Goal: Obtain resource: Download file/media

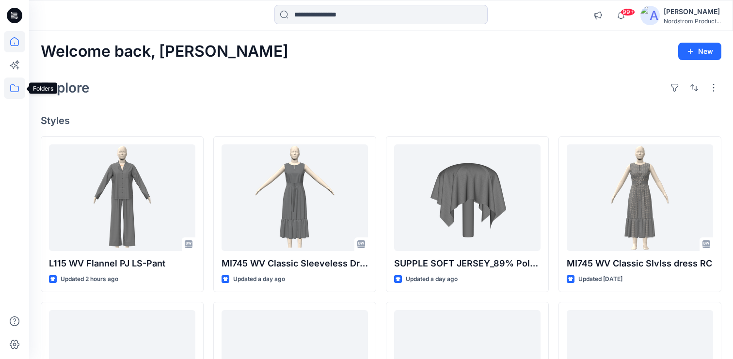
click at [6, 86] on icon at bounding box center [14, 88] width 21 height 21
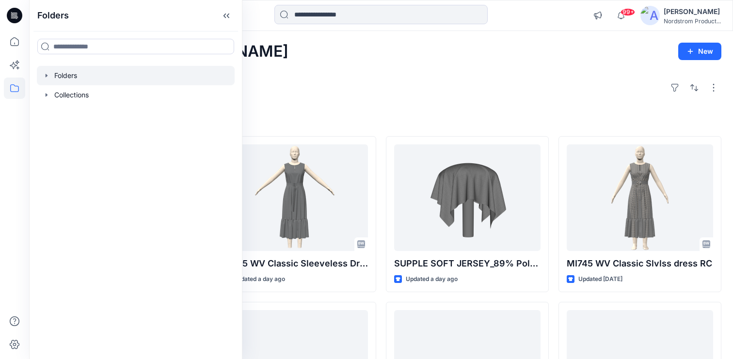
click at [89, 73] on div at bounding box center [136, 75] width 198 height 19
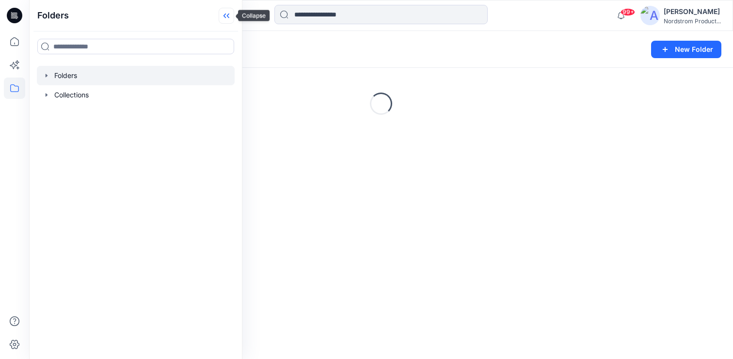
click at [227, 12] on icon at bounding box center [227, 16] width 16 height 16
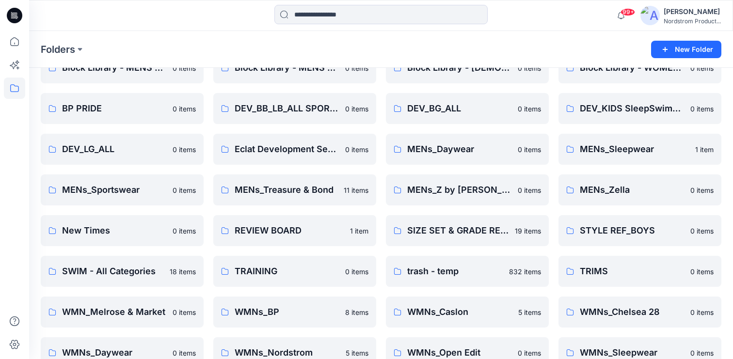
scroll to position [238, 0]
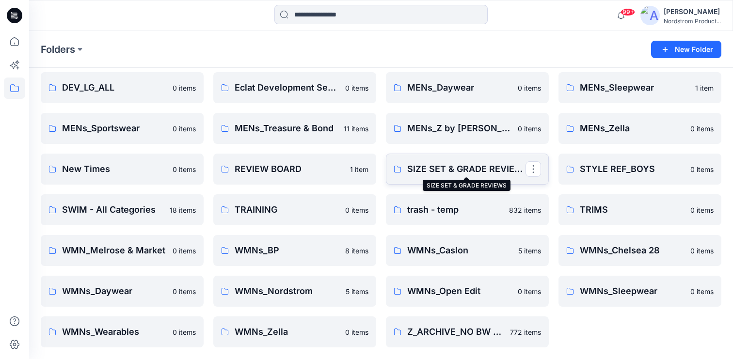
click at [466, 167] on p "SIZE SET & GRADE REVIEWS" at bounding box center [466, 169] width 118 height 14
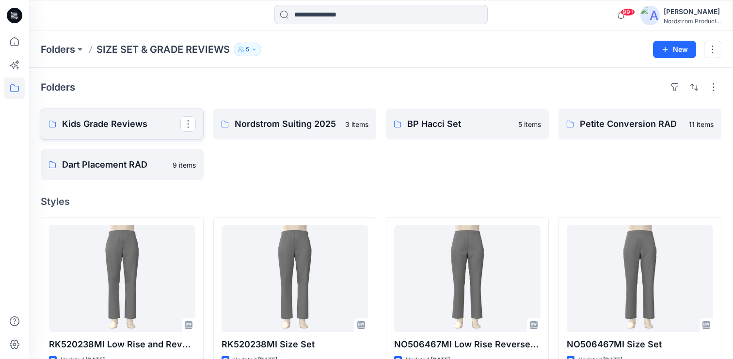
click at [122, 123] on p "Kids Grade Reviews" at bounding box center [121, 124] width 118 height 14
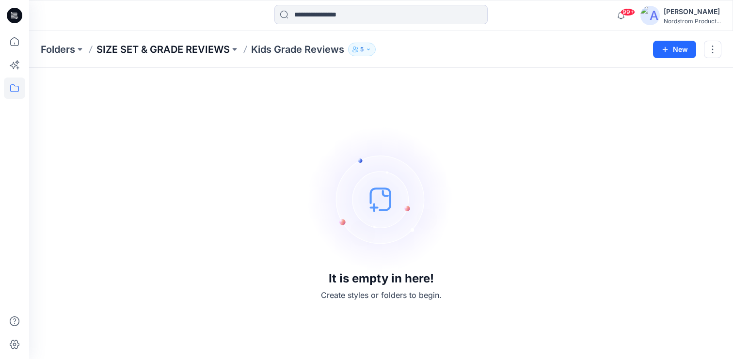
click at [192, 49] on p "SIZE SET & GRADE REVIEWS" at bounding box center [162, 50] width 133 height 14
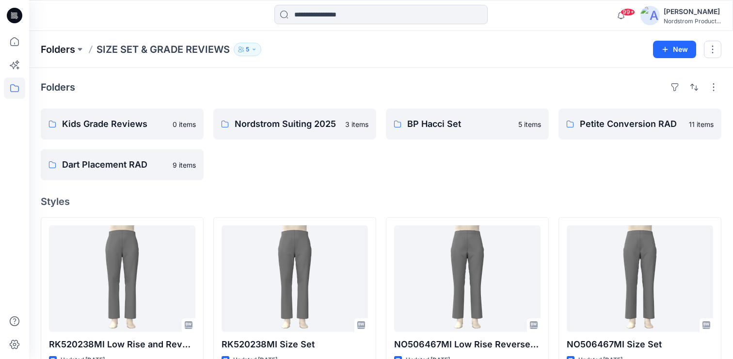
click at [57, 45] on p "Folders" at bounding box center [58, 50] width 34 height 14
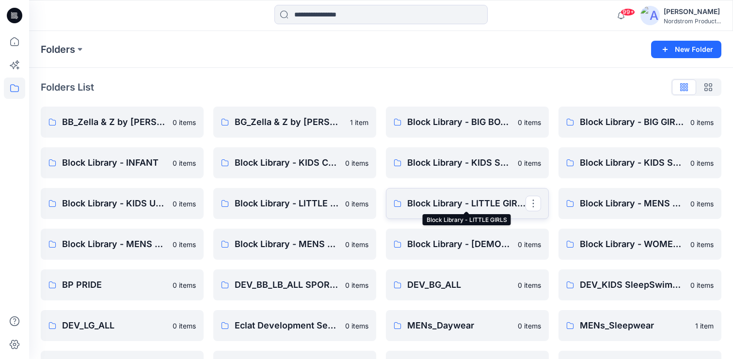
click at [430, 199] on p "Block Library - LITTLE GIRLS" at bounding box center [466, 204] width 118 height 14
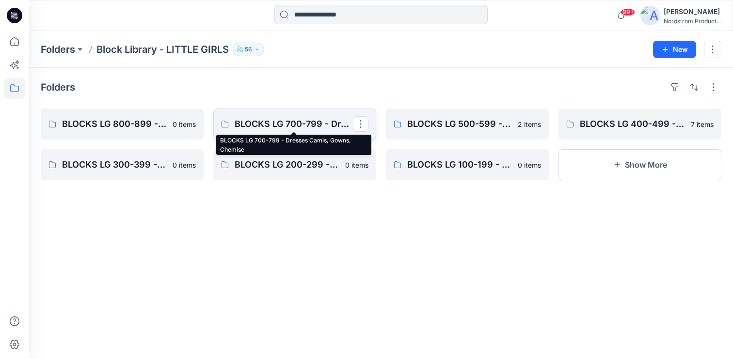
click at [297, 119] on p "BLOCKS LG 700-799 - Dresses Camis, Gowns, Chemise" at bounding box center [294, 124] width 118 height 14
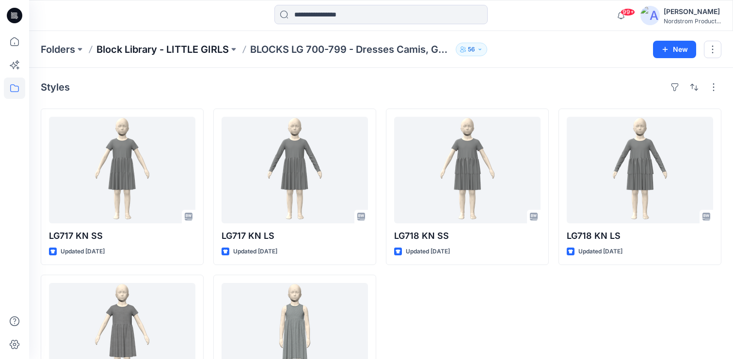
click at [200, 43] on p "Block Library - LITTLE GIRLS" at bounding box center [162, 50] width 132 height 14
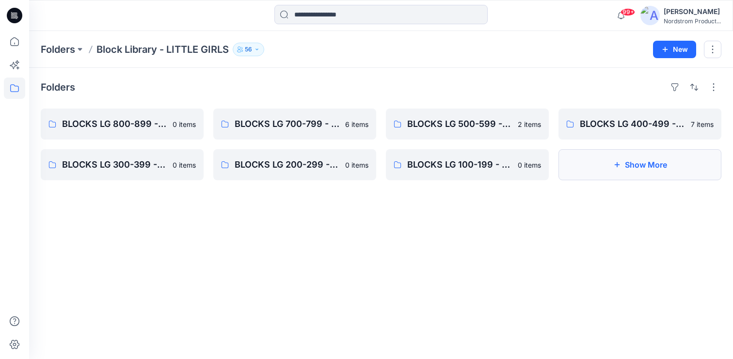
click at [621, 174] on button "Show More" at bounding box center [640, 164] width 163 height 31
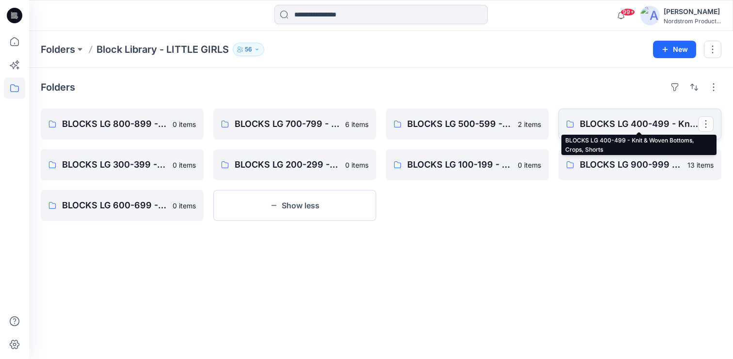
click at [647, 126] on p "BLOCKS LG 400-499 - Knit & Woven Bottoms, Crops, Shorts" at bounding box center [639, 124] width 118 height 14
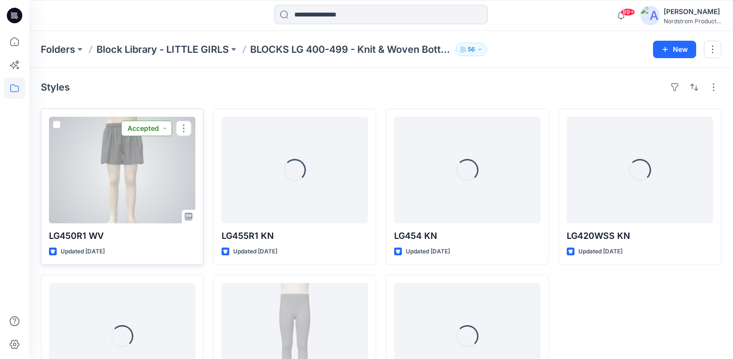
scroll to position [4, 0]
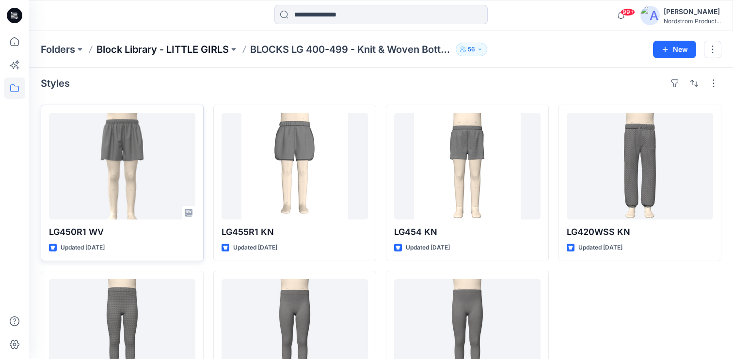
click at [191, 45] on p "Block Library - LITTLE GIRLS" at bounding box center [162, 50] width 132 height 14
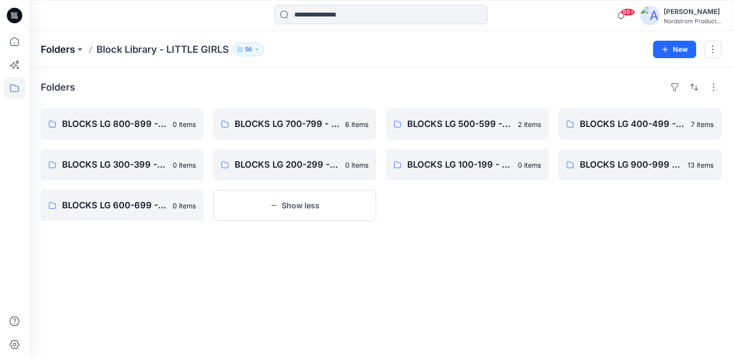
click at [61, 47] on p "Folders" at bounding box center [58, 50] width 34 height 14
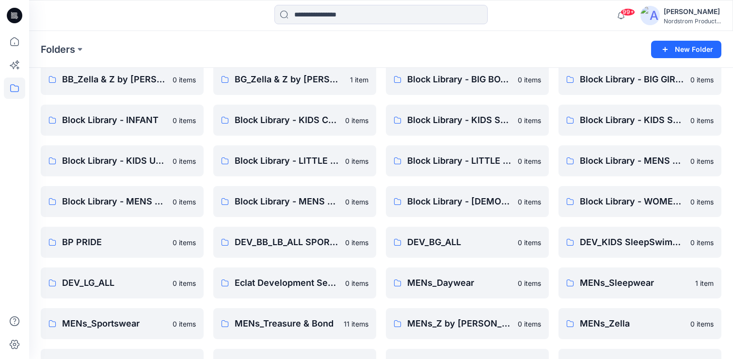
scroll to position [45, 0]
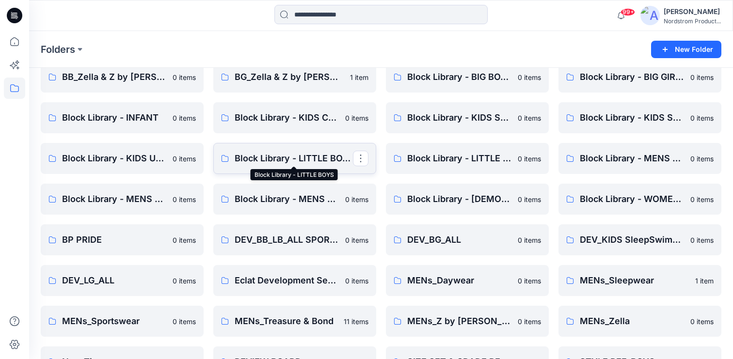
click at [279, 164] on p "Block Library - LITTLE BOYS" at bounding box center [294, 159] width 118 height 14
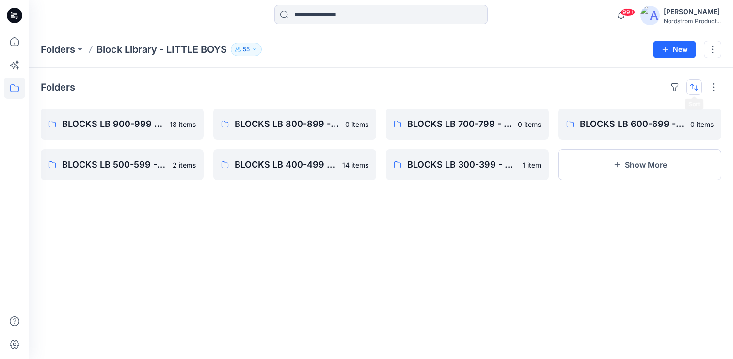
click at [694, 86] on button "button" at bounding box center [695, 88] width 16 height 16
click at [392, 68] on div "Folders Last update A to Z BLOCKS LB 900-999 - Knit Cut & Sew Tops 18 items BLO…" at bounding box center [381, 213] width 704 height 291
click at [178, 124] on p "BLOCKS LB 900-999 - Knit Cut & Sew Tops" at bounding box center [121, 124] width 118 height 14
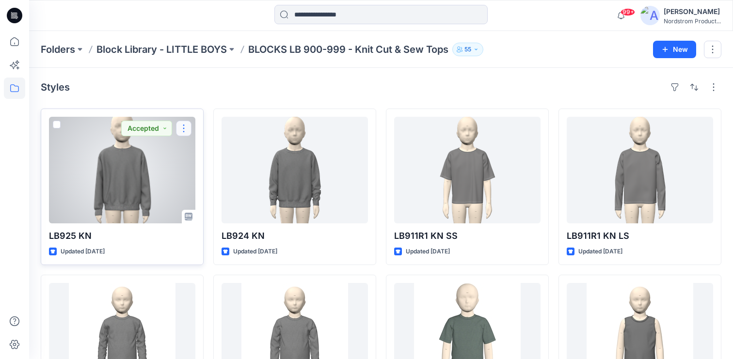
click at [182, 128] on button "button" at bounding box center [184, 129] width 16 height 16
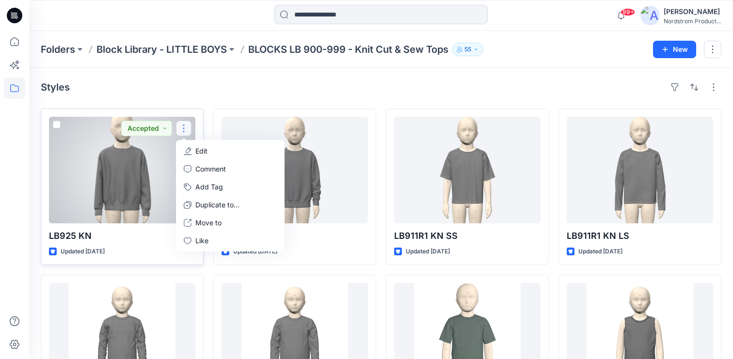
click at [103, 175] on div at bounding box center [122, 170] width 146 height 107
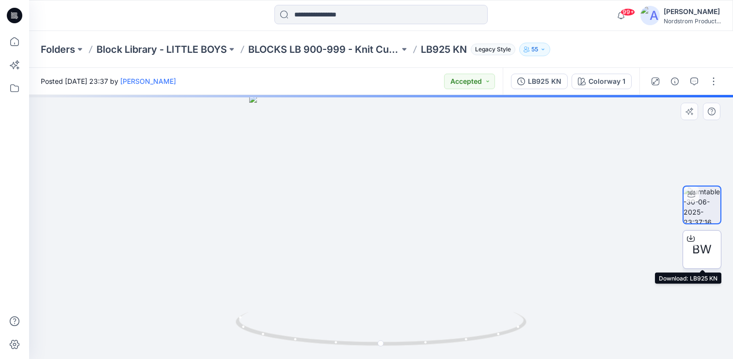
click at [700, 249] on span "BW" at bounding box center [701, 249] width 19 height 17
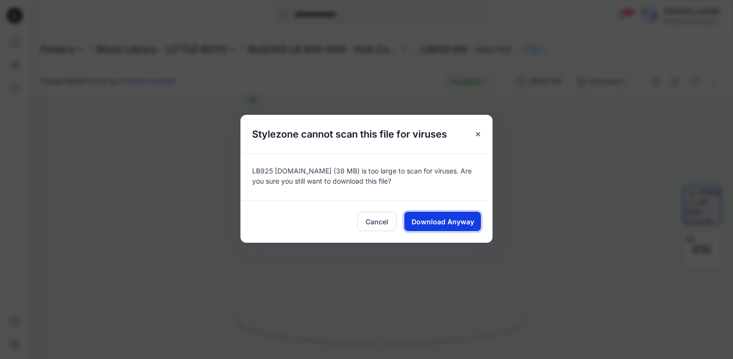
click at [434, 221] on span "Download Anyway" at bounding box center [443, 222] width 63 height 10
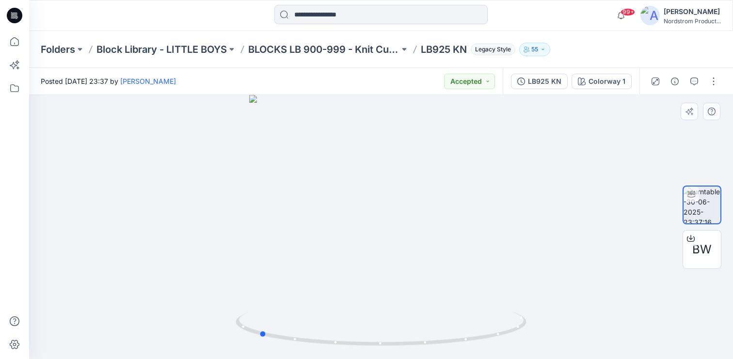
drag, startPoint x: 394, startPoint y: 238, endPoint x: 272, endPoint y: 231, distance: 122.4
click at [272, 231] on div at bounding box center [381, 227] width 704 height 264
click at [615, 81] on div "Colorway 1" at bounding box center [607, 81] width 37 height 11
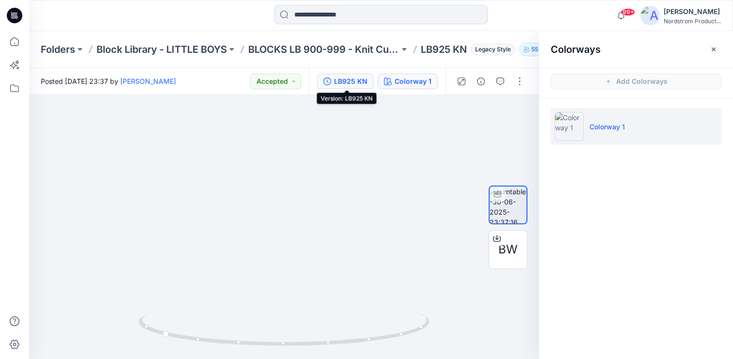
click at [348, 80] on div "LB925 KN" at bounding box center [350, 81] width 33 height 11
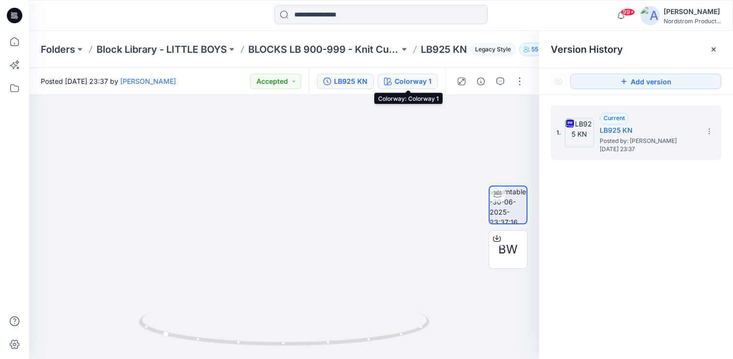
click at [424, 80] on div "Colorway 1" at bounding box center [413, 81] width 37 height 11
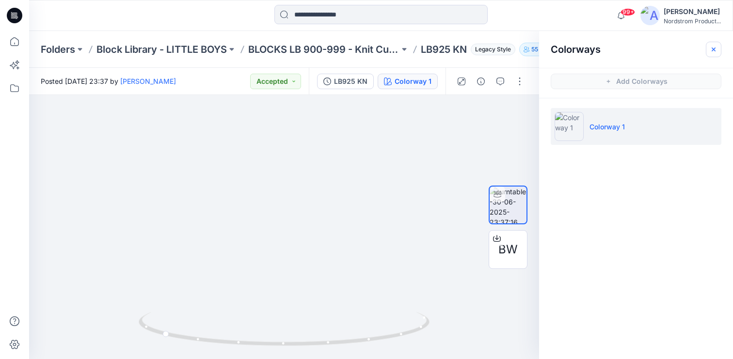
click at [717, 47] on icon "button" at bounding box center [714, 50] width 8 height 8
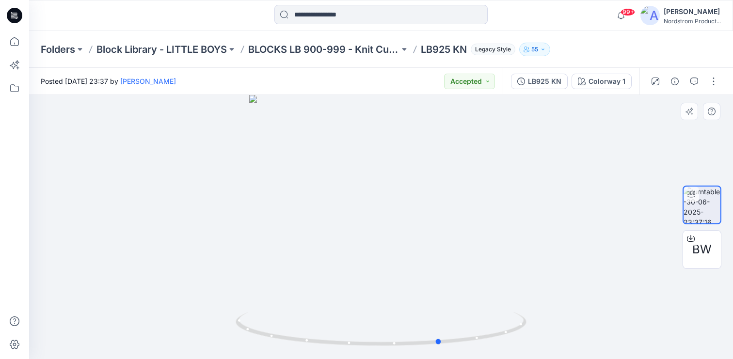
drag, startPoint x: 401, startPoint y: 230, endPoint x: 292, endPoint y: 226, distance: 109.2
click at [292, 226] on div at bounding box center [381, 227] width 704 height 264
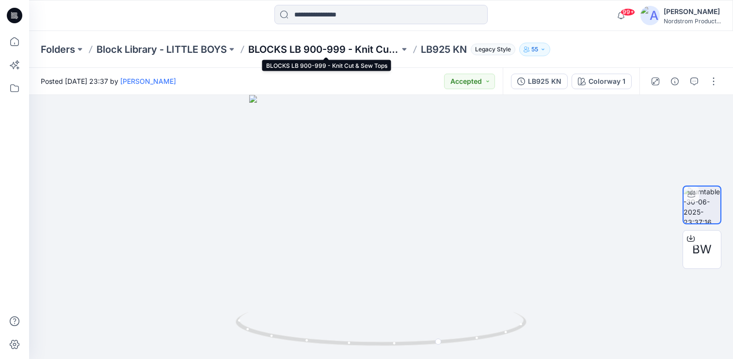
click at [329, 48] on p "BLOCKS LB 900-999 - Knit Cut & Sew Tops" at bounding box center [323, 50] width 151 height 14
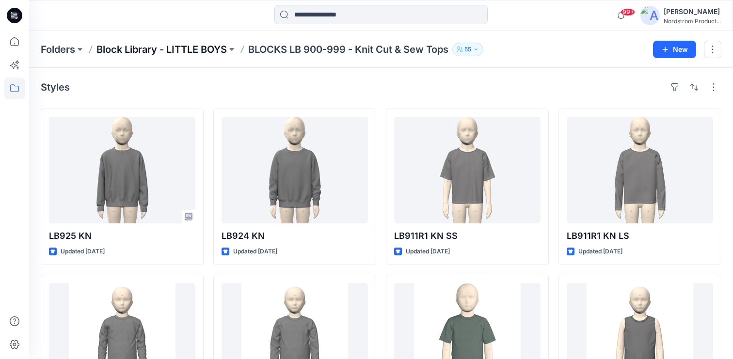
click at [198, 53] on p "Block Library - LITTLE BOYS" at bounding box center [161, 50] width 130 height 14
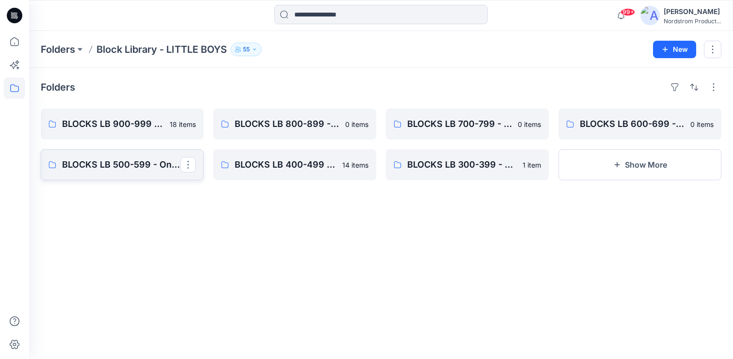
click at [127, 175] on link "BLOCKS LB 500-599 - Onesies, Unionsuit" at bounding box center [122, 164] width 163 height 31
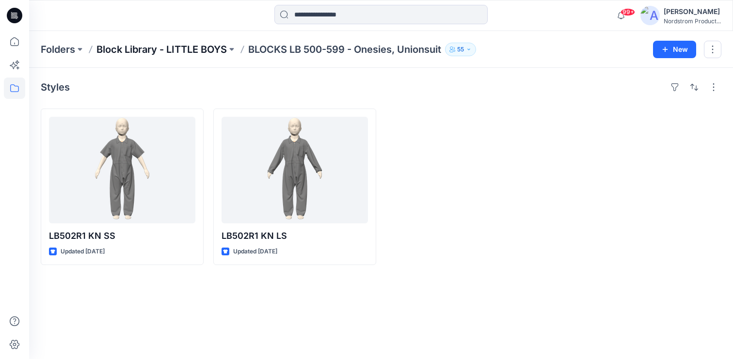
click at [194, 50] on p "Block Library - LITTLE BOYS" at bounding box center [161, 50] width 130 height 14
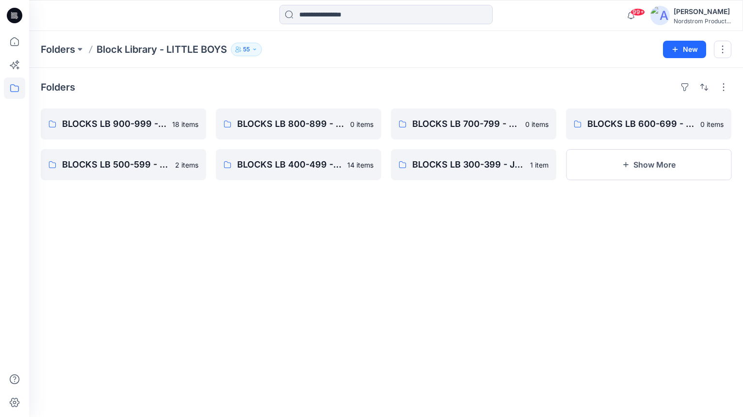
click at [14, 14] on icon at bounding box center [15, 16] width 16 height 16
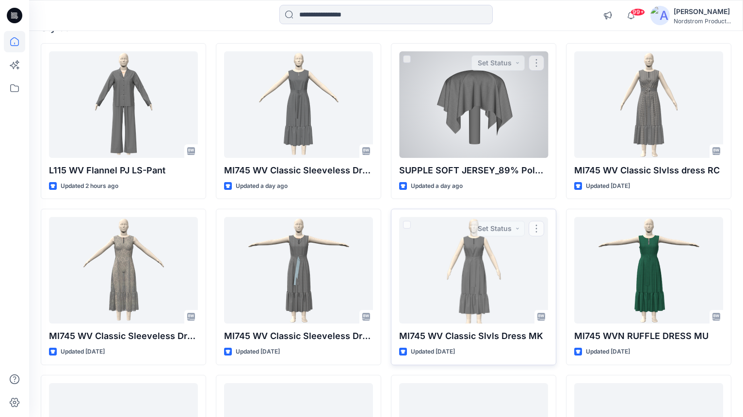
scroll to position [67, 0]
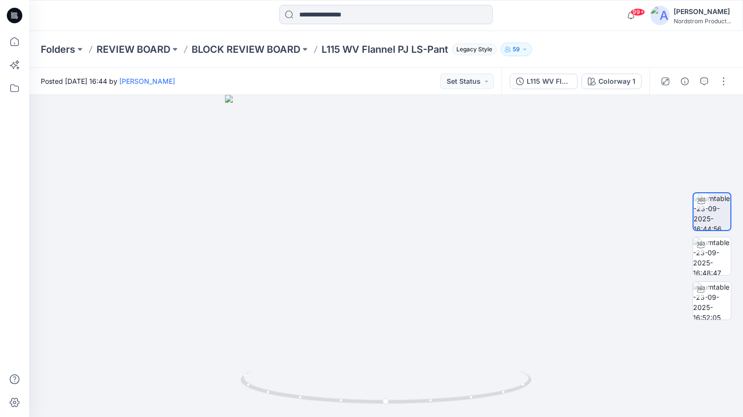
click at [19, 12] on icon at bounding box center [15, 16] width 16 height 16
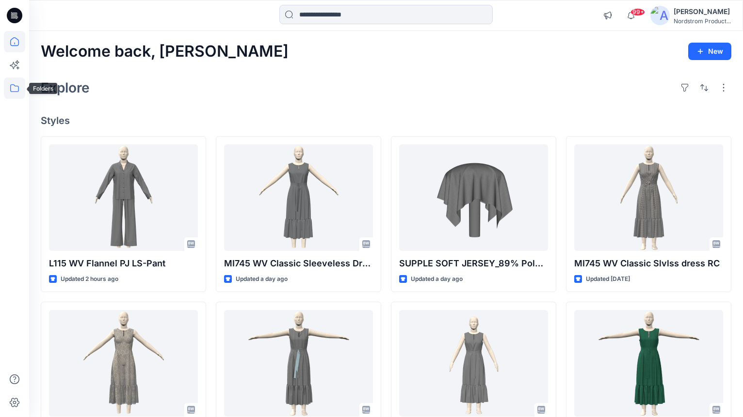
click at [14, 85] on icon at bounding box center [14, 88] width 9 height 8
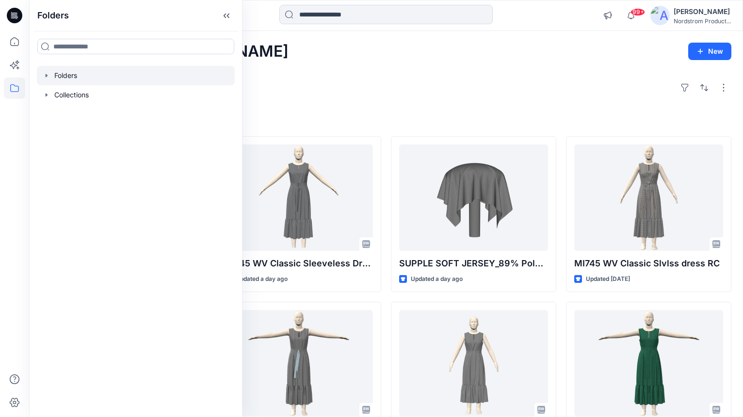
click at [68, 76] on div at bounding box center [136, 75] width 198 height 19
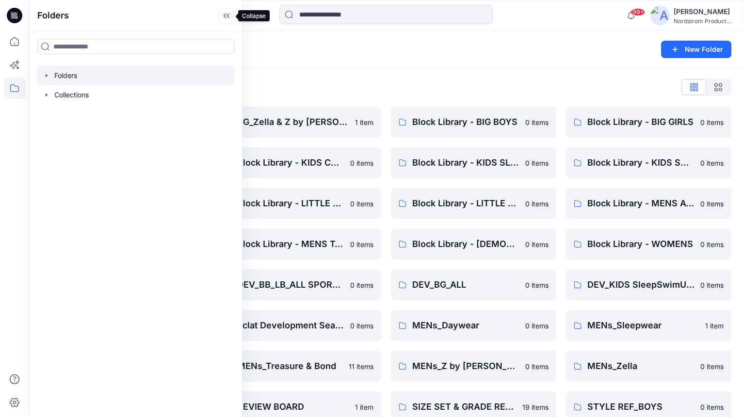
click at [228, 12] on icon at bounding box center [227, 16] width 16 height 16
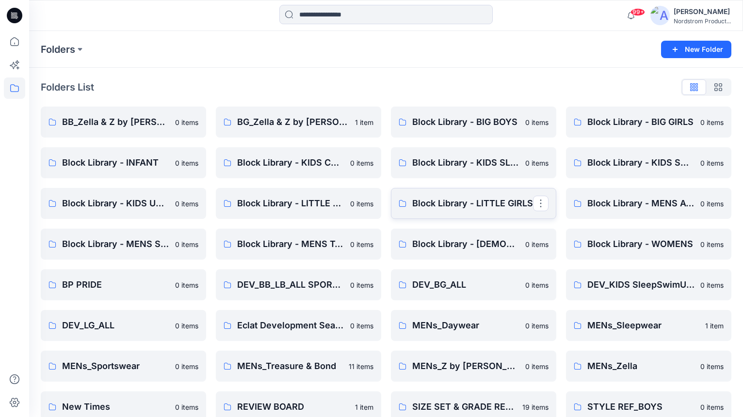
scroll to position [180, 0]
